Goal: Task Accomplishment & Management: Complete application form

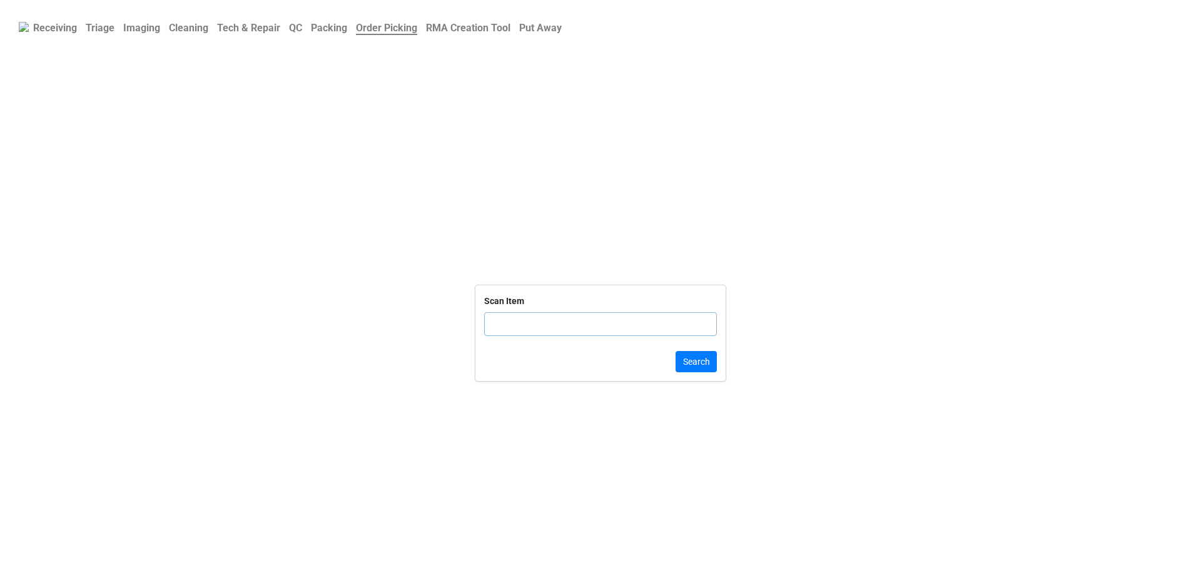
click at [554, 327] on input "text" at bounding box center [600, 324] width 233 height 24
click button "Search" at bounding box center [696, 361] width 41 height 21
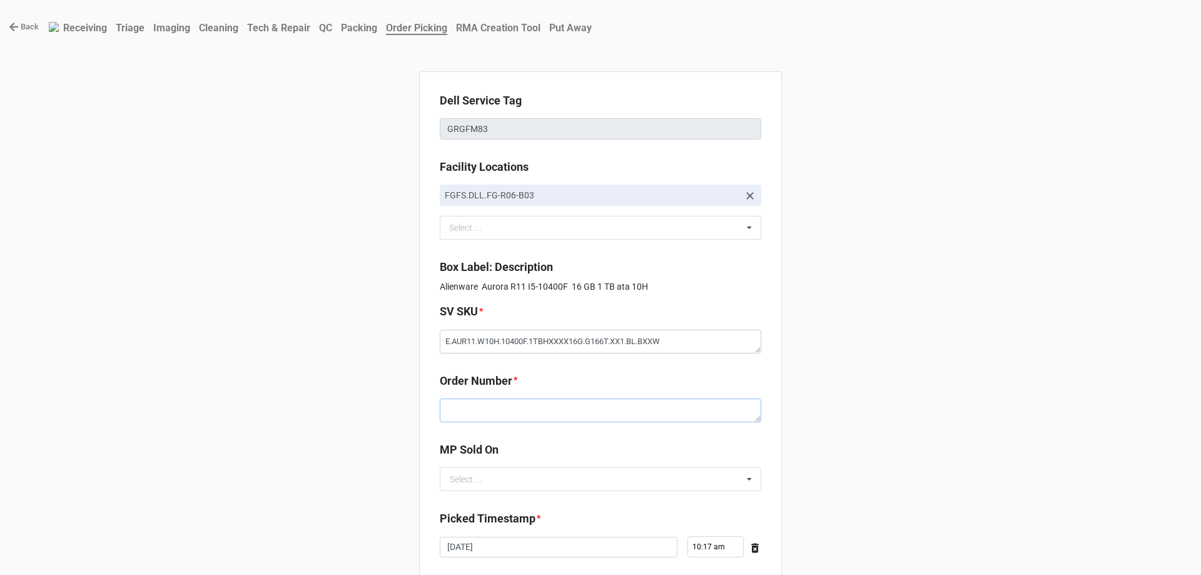
click at [548, 413] on textarea at bounding box center [601, 411] width 322 height 24
paste textarea "5033771"
type textarea "x"
type textarea "5033771"
drag, startPoint x: 472, startPoint y: 482, endPoint x: 472, endPoint y: 494, distance: 11.9
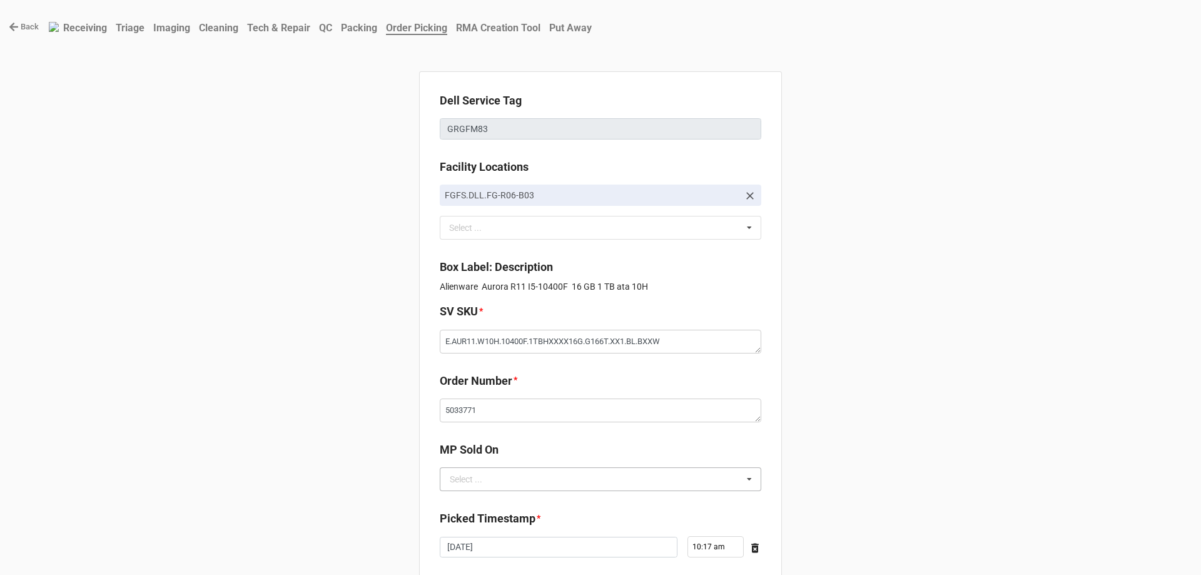
click at [472, 483] on div "Select ..." at bounding box center [466, 479] width 33 height 9
click at [472, 502] on div "D2C" at bounding box center [601, 502] width 320 height 23
type textarea "x"
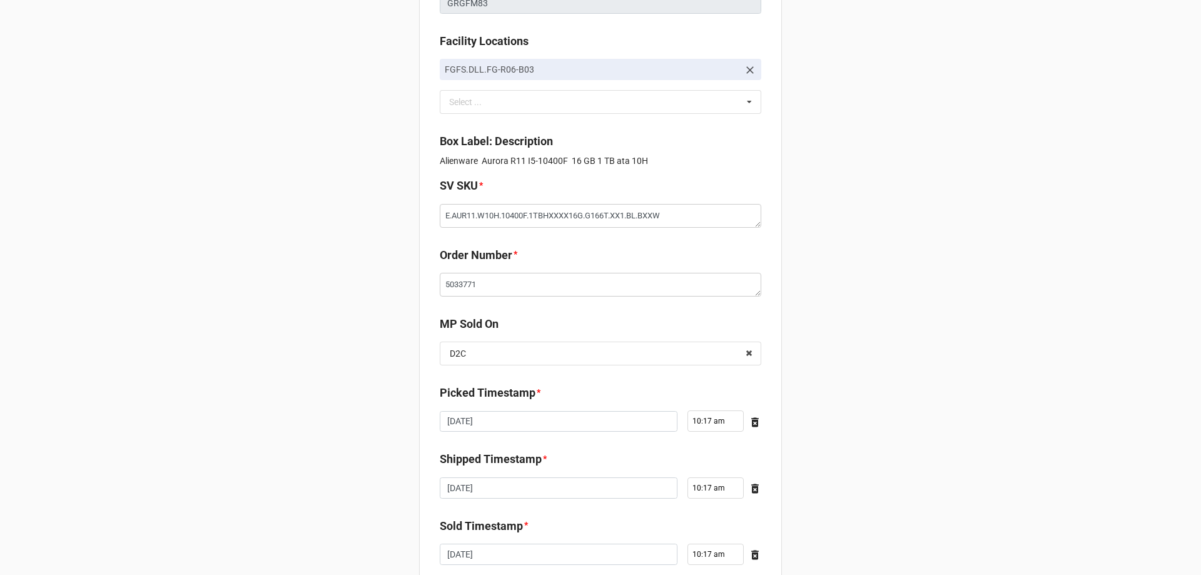
scroll to position [212, 0]
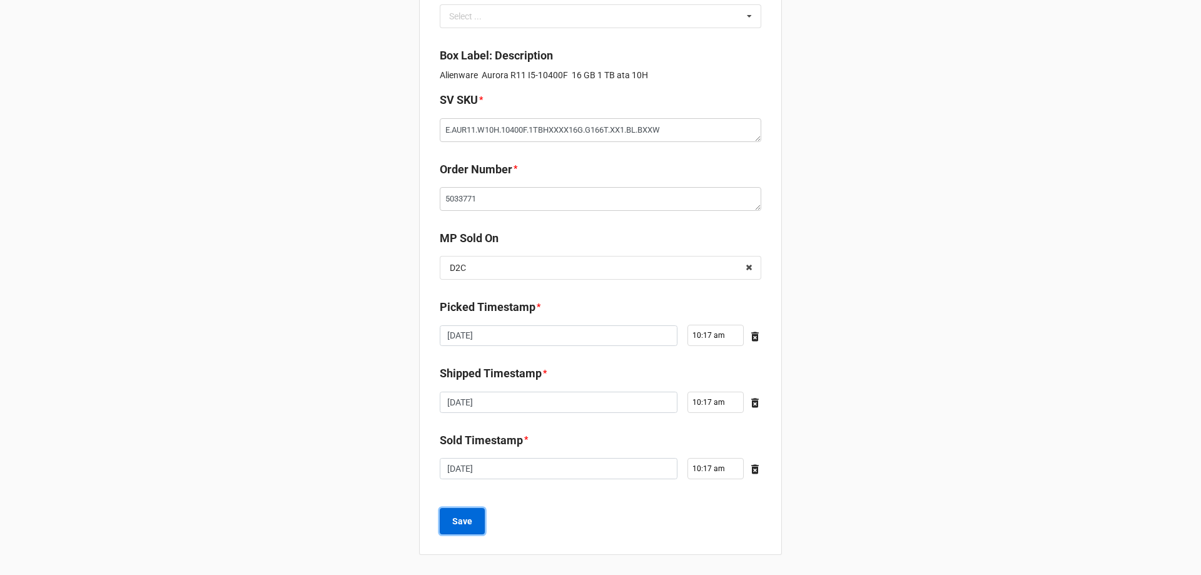
click at [472, 517] on button "Save" at bounding box center [462, 521] width 45 height 26
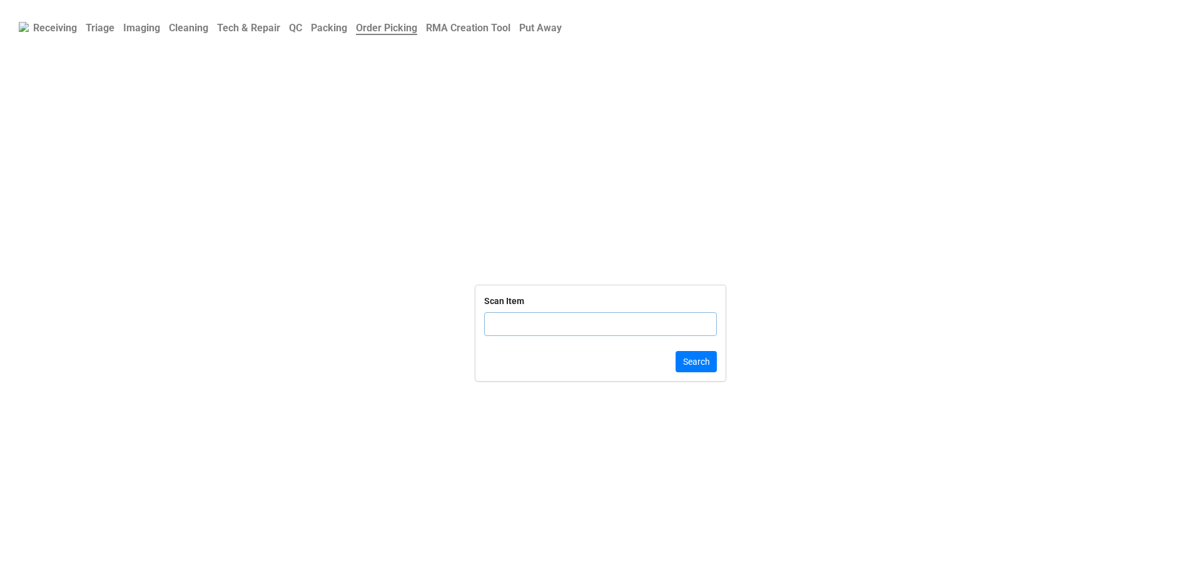
click at [509, 331] on input "text" at bounding box center [600, 324] width 233 height 24
click button "Search" at bounding box center [696, 361] width 41 height 21
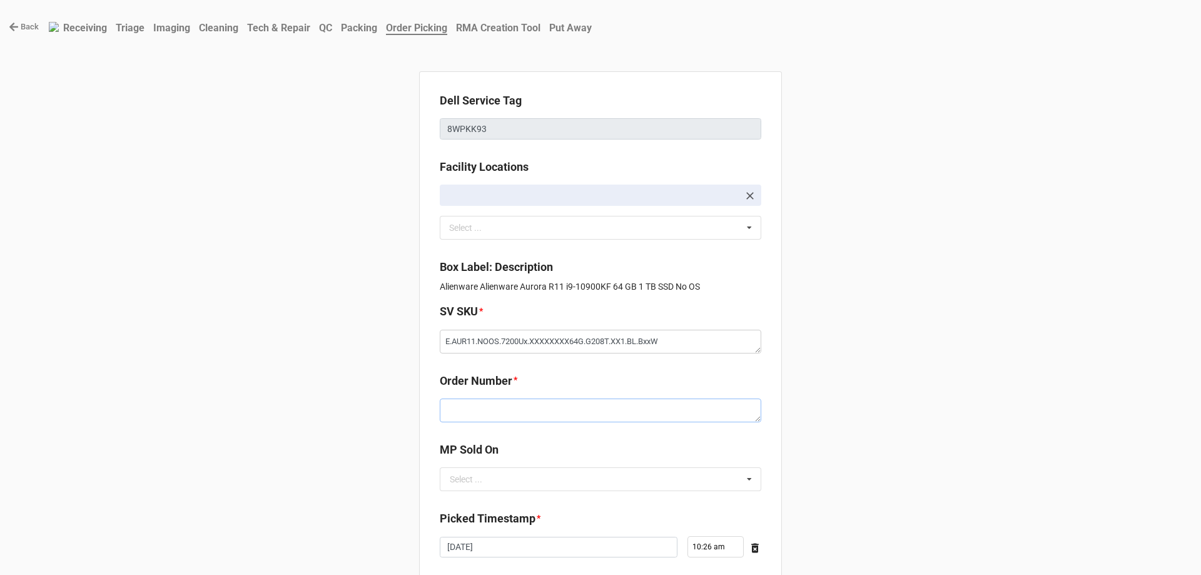
click at [554, 414] on textarea at bounding box center [601, 411] width 322 height 24
paste textarea "5033756"
type textarea "x"
type textarea "5033756"
click at [528, 474] on input "text" at bounding box center [601, 479] width 320 height 23
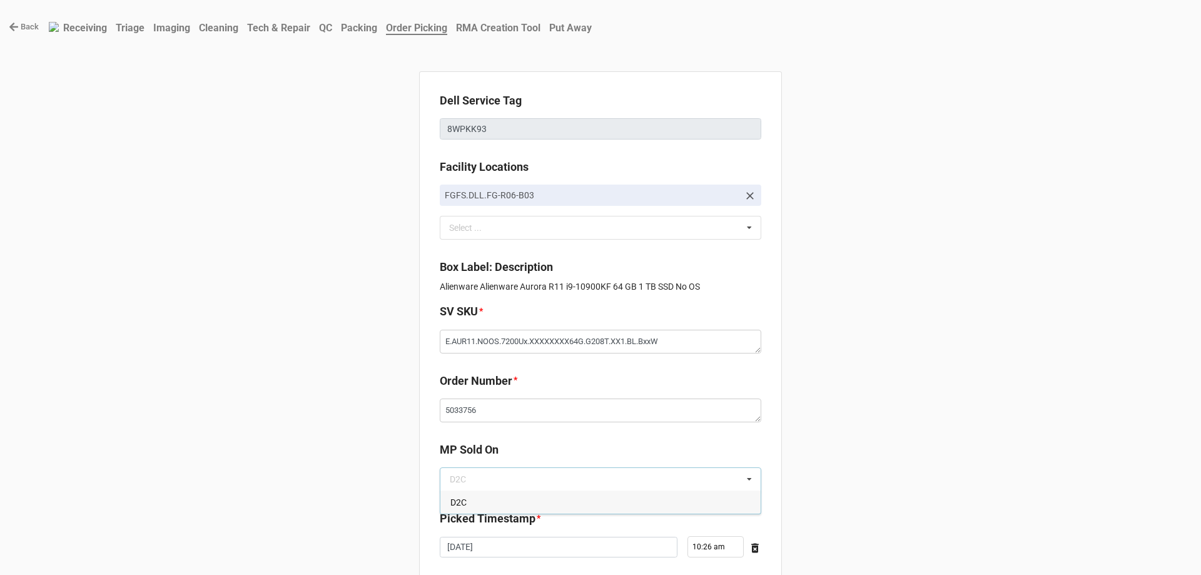
click at [526, 501] on div "D2C" at bounding box center [601, 502] width 320 height 23
type textarea "x"
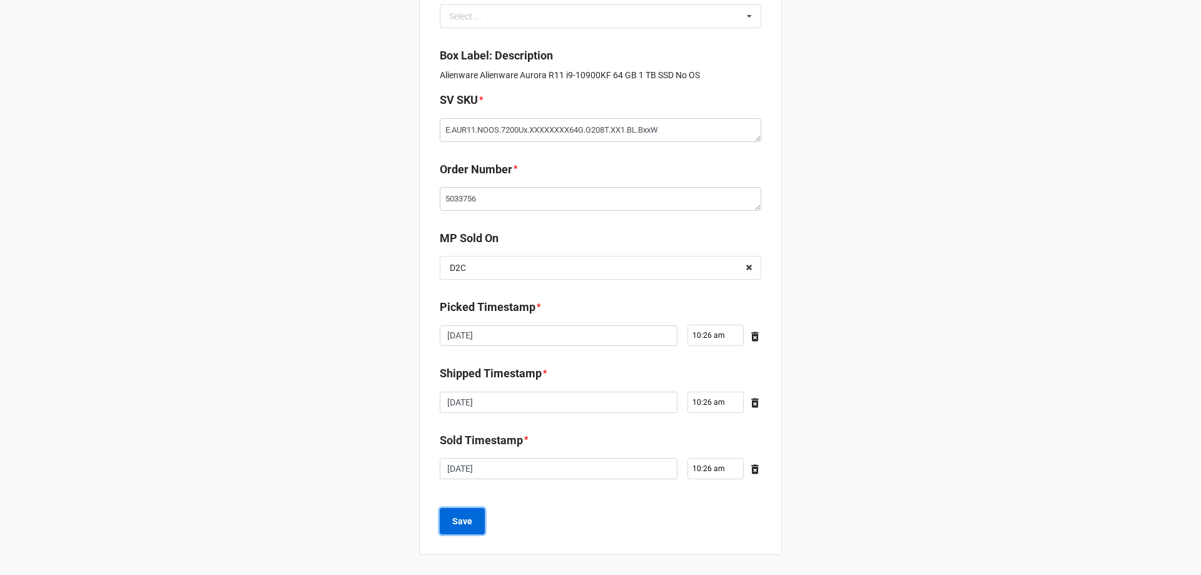
click at [447, 523] on button "Save" at bounding box center [462, 521] width 45 height 26
